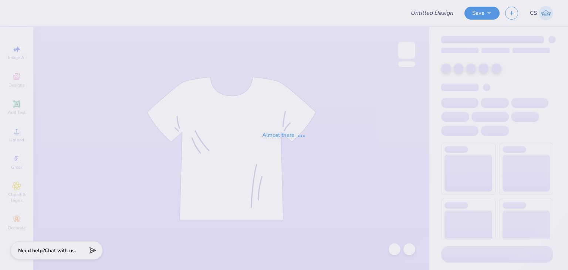
type input "Scoops for Schools"
type input "300"
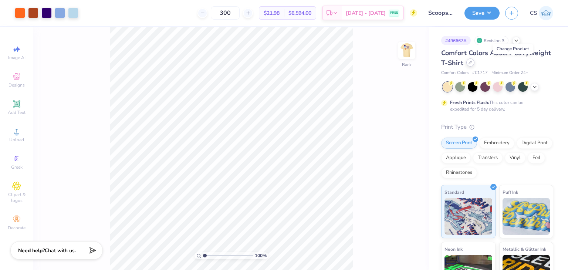
click at [475, 65] on div at bounding box center [471, 62] width 8 height 8
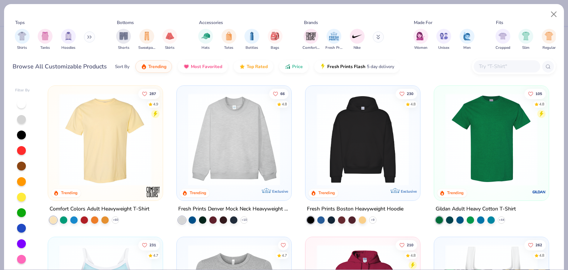
click at [492, 68] on input "text" at bounding box center [507, 66] width 57 height 9
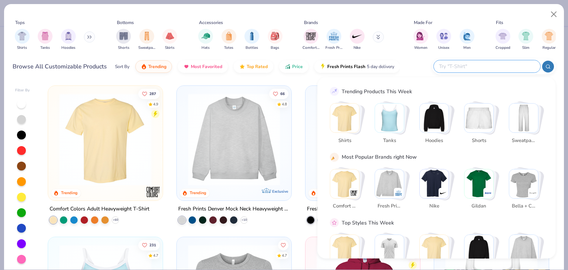
paste input "6030CC"
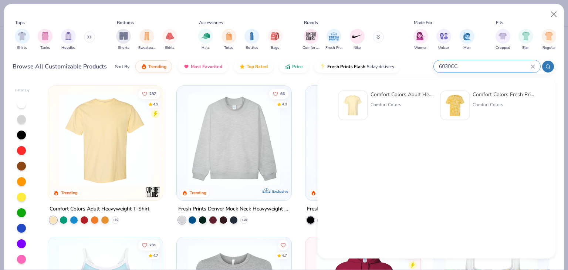
type input "6030CC"
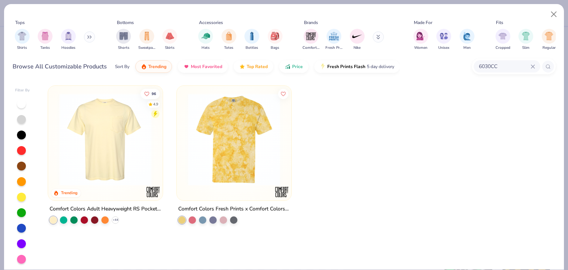
click at [109, 124] on img at bounding box center [106, 139] width 100 height 93
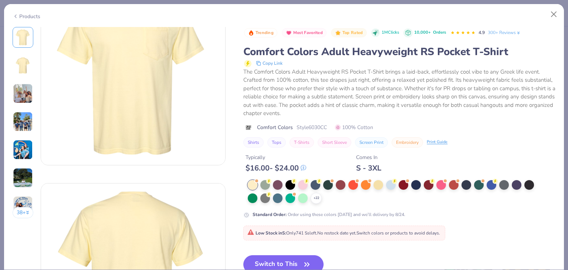
scroll to position [47, 0]
click at [281, 259] on button "Switch to This" at bounding box center [284, 264] width 80 height 19
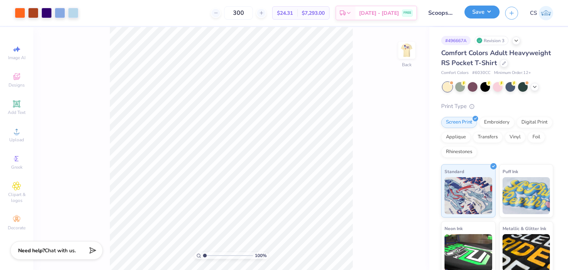
click at [480, 17] on button "Save" at bounding box center [482, 12] width 35 height 13
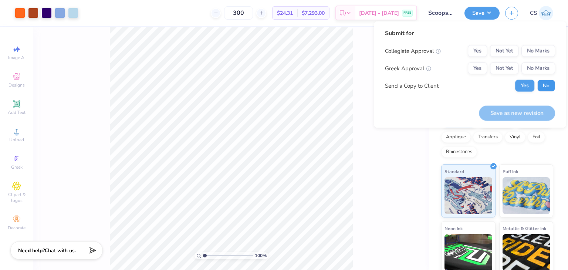
click at [544, 88] on button "No" at bounding box center [547, 86] width 18 height 12
click at [527, 49] on button "No Marks" at bounding box center [539, 51] width 34 height 12
click at [481, 70] on button "Yes" at bounding box center [477, 69] width 19 height 12
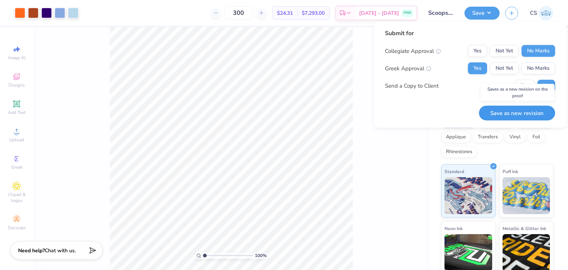
click at [503, 118] on button "Save as new revision" at bounding box center [517, 112] width 76 height 15
